Goal: Task Accomplishment & Management: Manage account settings

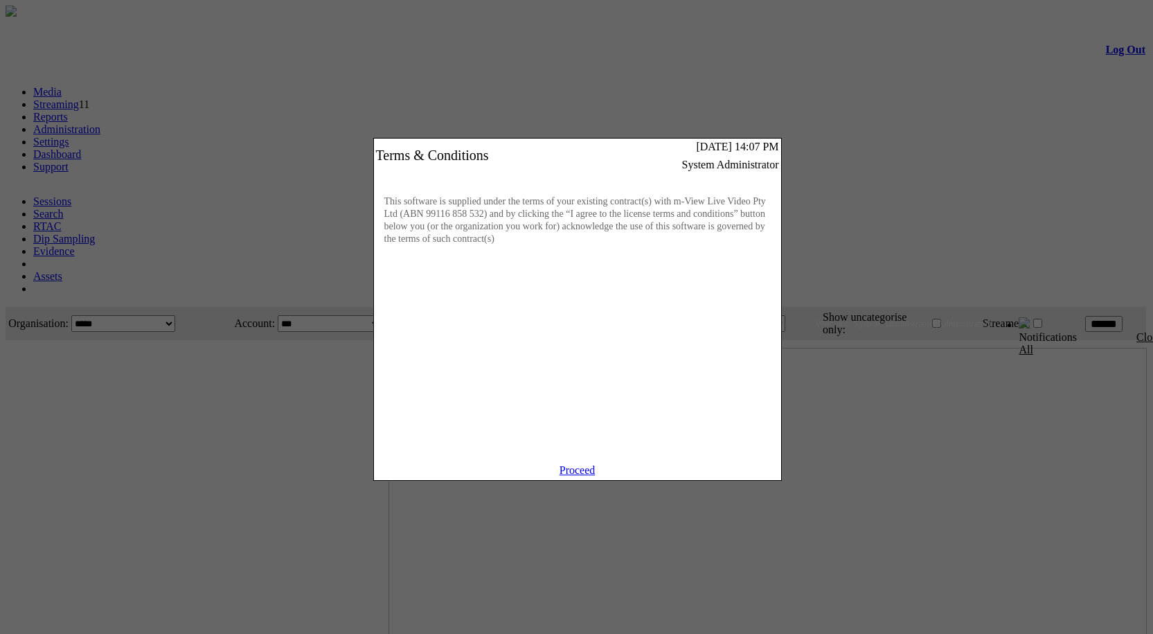
click at [571, 476] on link "Proceed" at bounding box center [578, 470] width 36 height 12
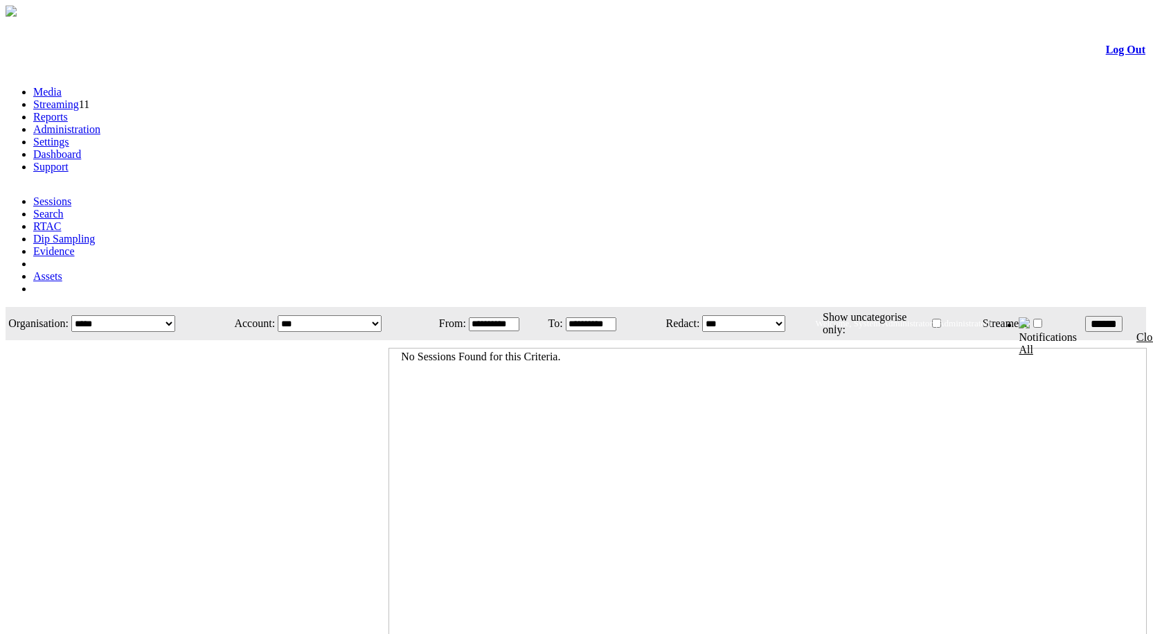
click at [100, 123] on link "Administration" at bounding box center [66, 129] width 67 height 12
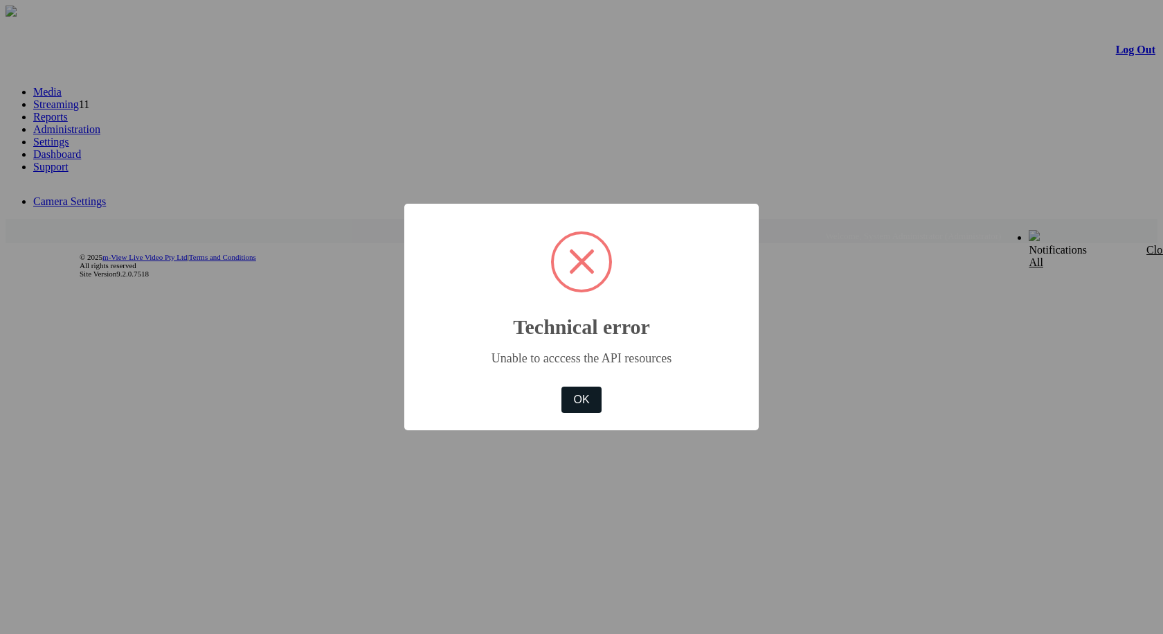
drag, startPoint x: 584, startPoint y: 395, endPoint x: 540, endPoint y: 374, distance: 48.6
click at [584, 395] on button "OK" at bounding box center [582, 399] width 40 height 26
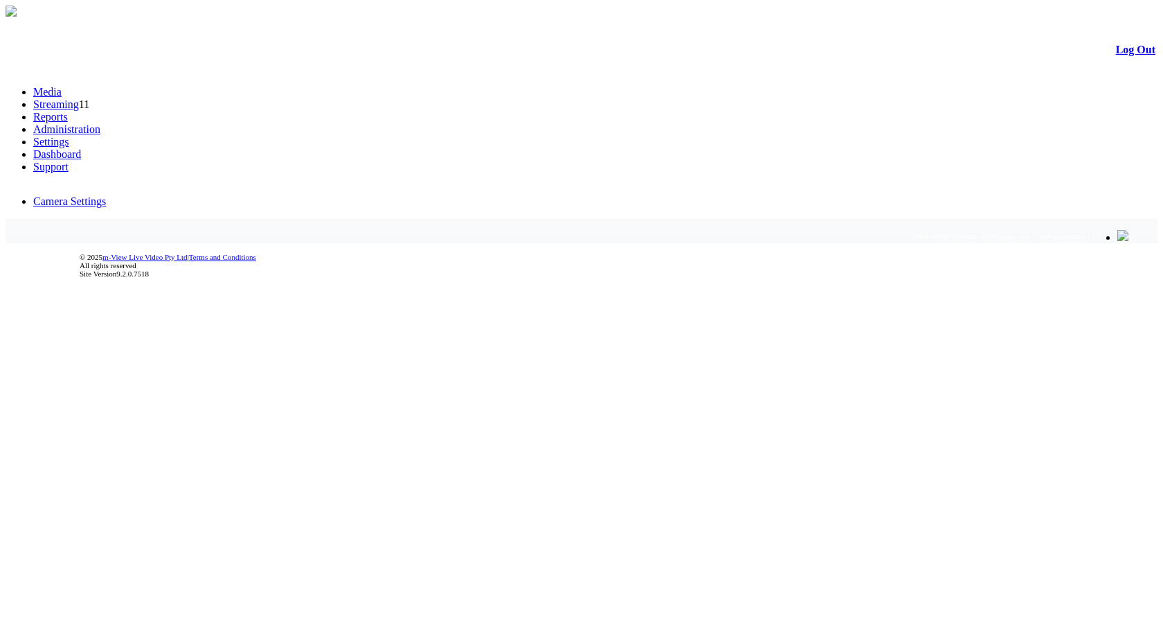
click at [100, 123] on link "Administration" at bounding box center [66, 129] width 67 height 12
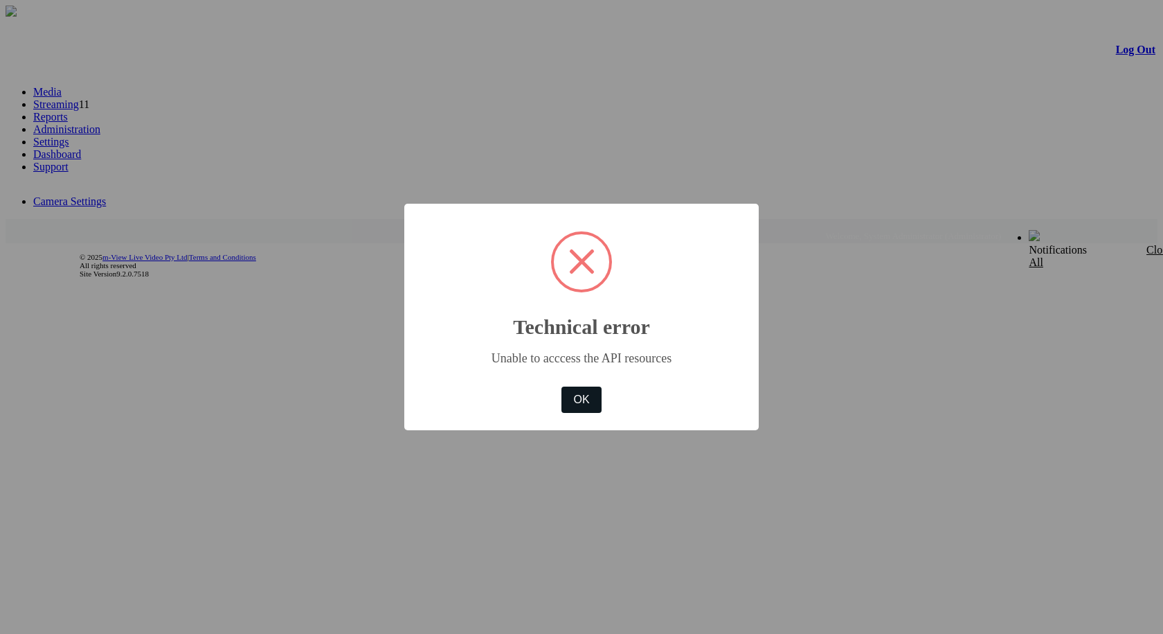
drag, startPoint x: 589, startPoint y: 401, endPoint x: 573, endPoint y: 405, distance: 15.8
click at [585, 400] on button "OK" at bounding box center [582, 399] width 40 height 26
